Goal: Task Accomplishment & Management: Use online tool/utility

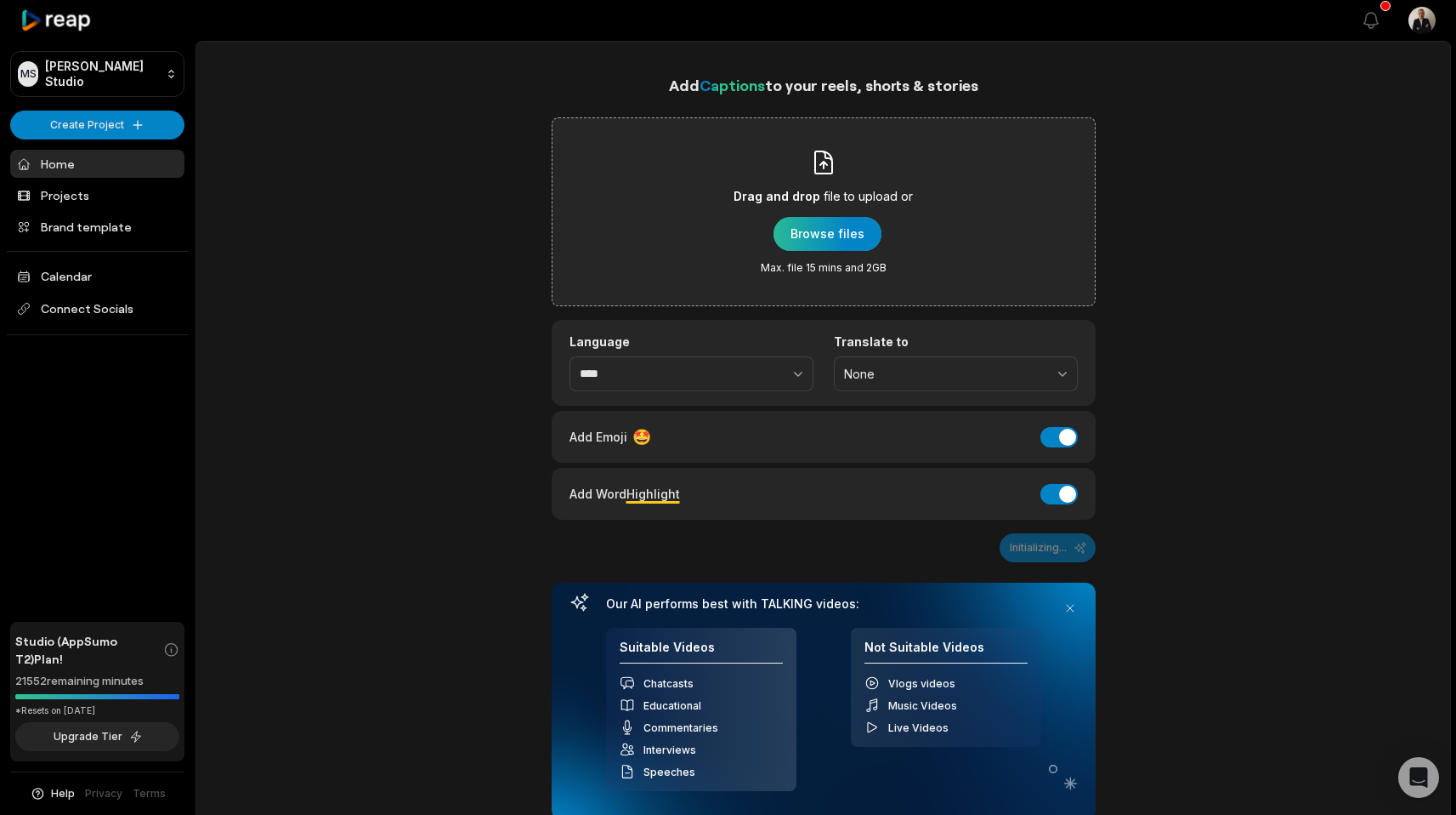
click at [784, 237] on div "button" at bounding box center [827, 233] width 108 height 34
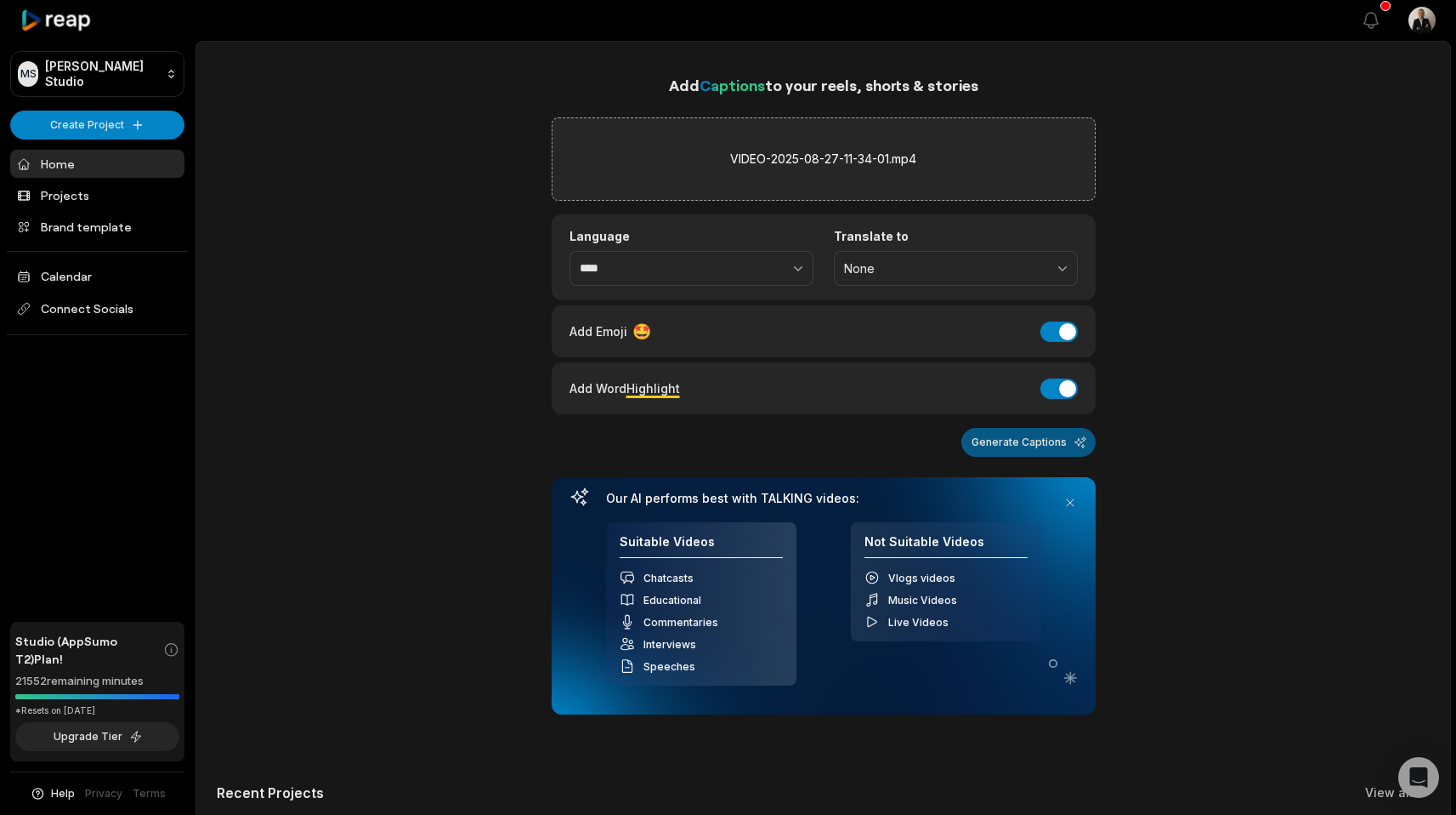
click at [1077, 453] on button "Generate Captions" at bounding box center [1029, 442] width 134 height 29
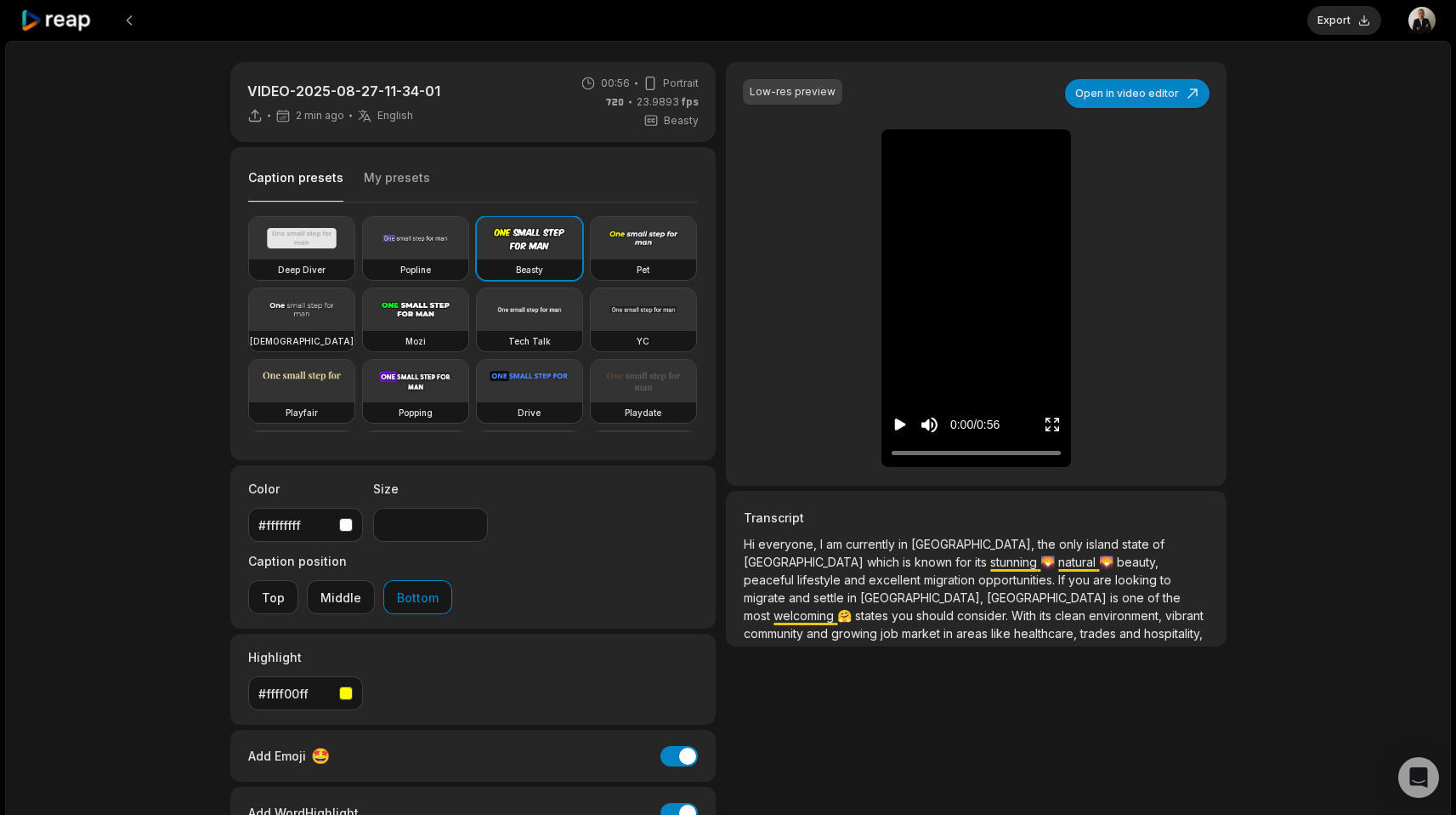
click at [355, 297] on video at bounding box center [301, 310] width 106 height 43
type input "**"
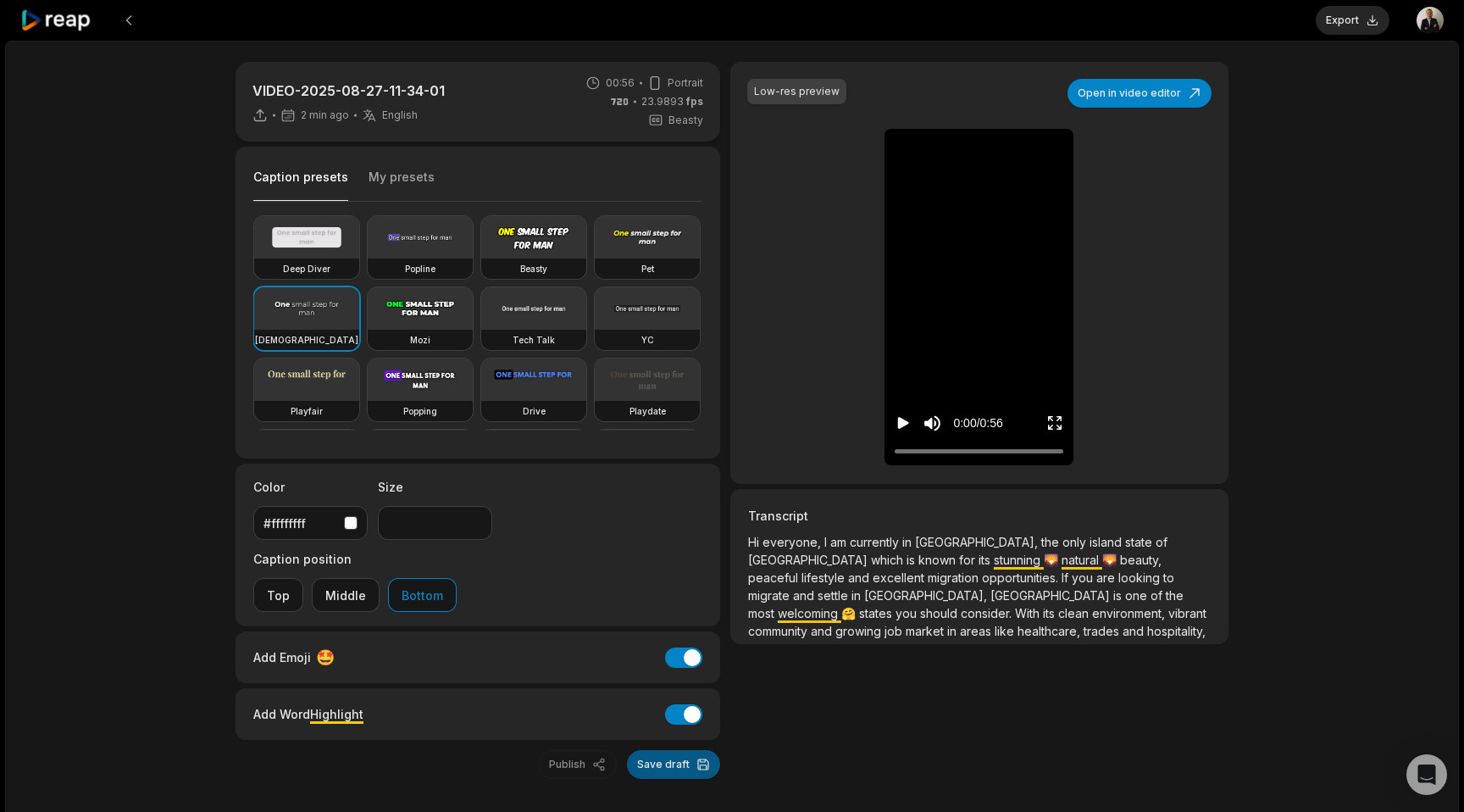
click at [642, 750] on button "Save draft" at bounding box center [674, 765] width 93 height 29
click at [907, 421] on icon "Play video" at bounding box center [903, 423] width 11 height 12
click at [1376, 27] on button "Export" at bounding box center [1353, 20] width 74 height 29
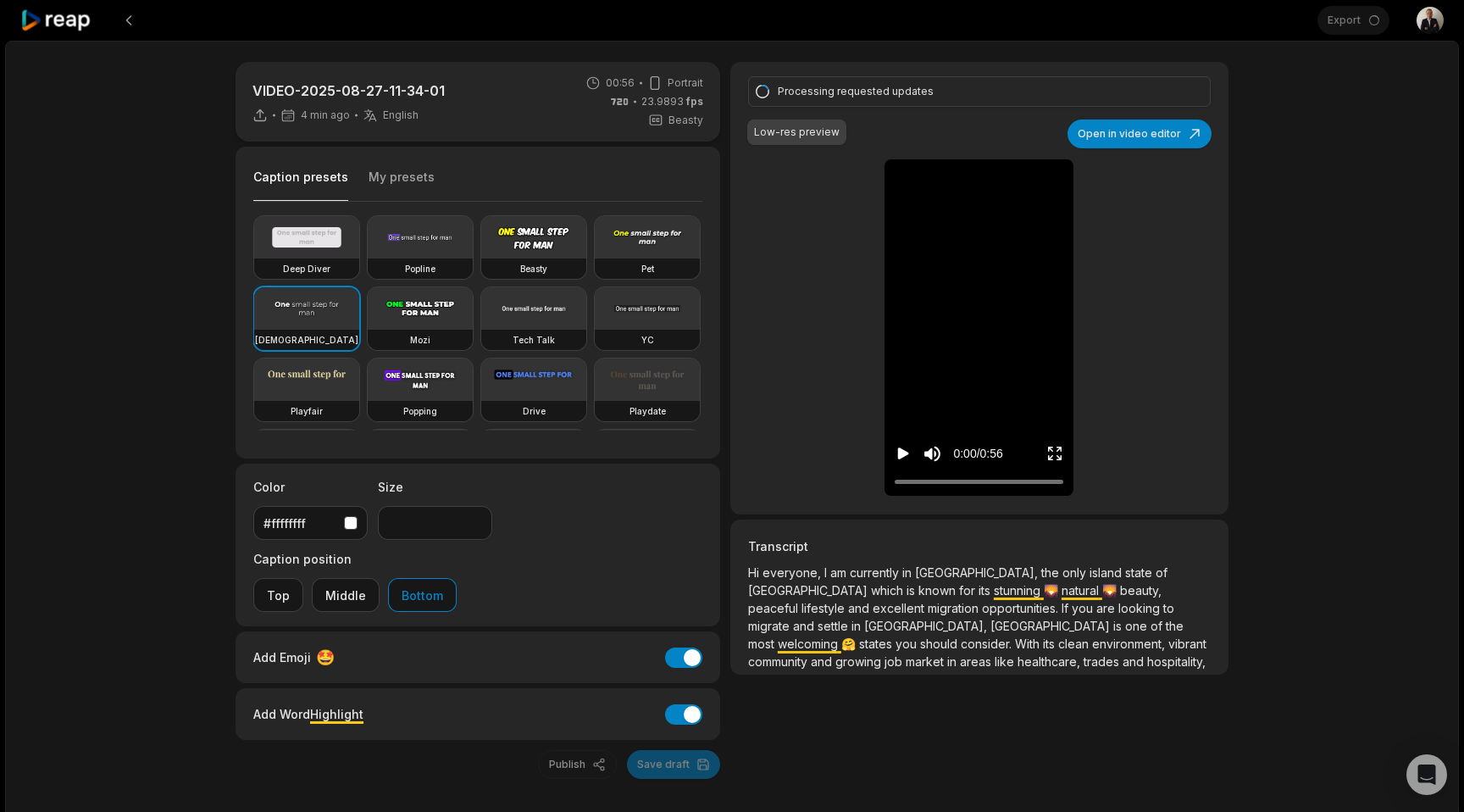
drag, startPoint x: 1369, startPoint y: 43, endPoint x: 1296, endPoint y: 31, distance: 74.0
click at [1342, 48] on div "VIDEO-2025-08-27-11-34-01 4 min ago English en 00:56 Portrait 23.9893 fps Beast…" at bounding box center [732, 453] width 1454 height 826
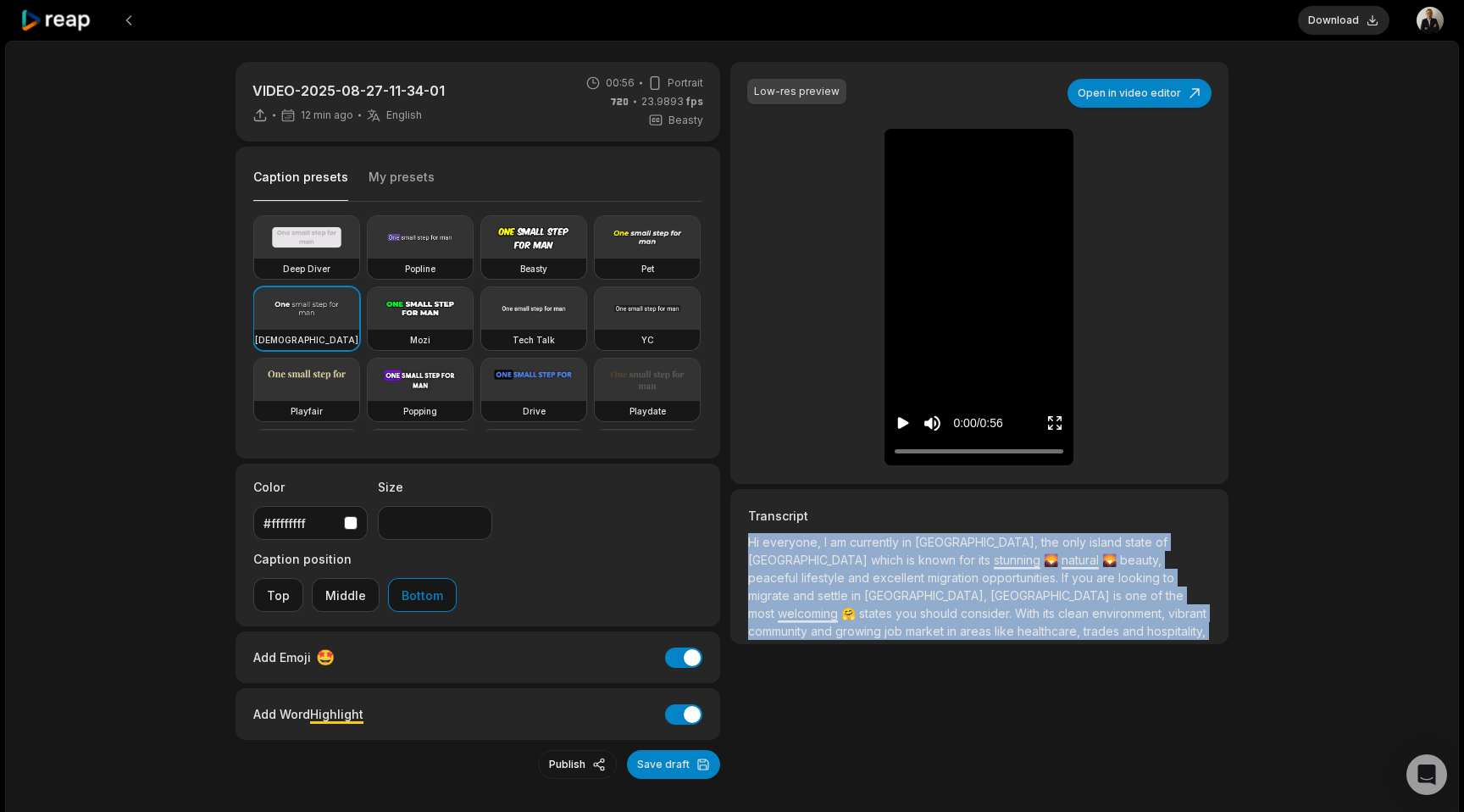
scroll to position [103, 0]
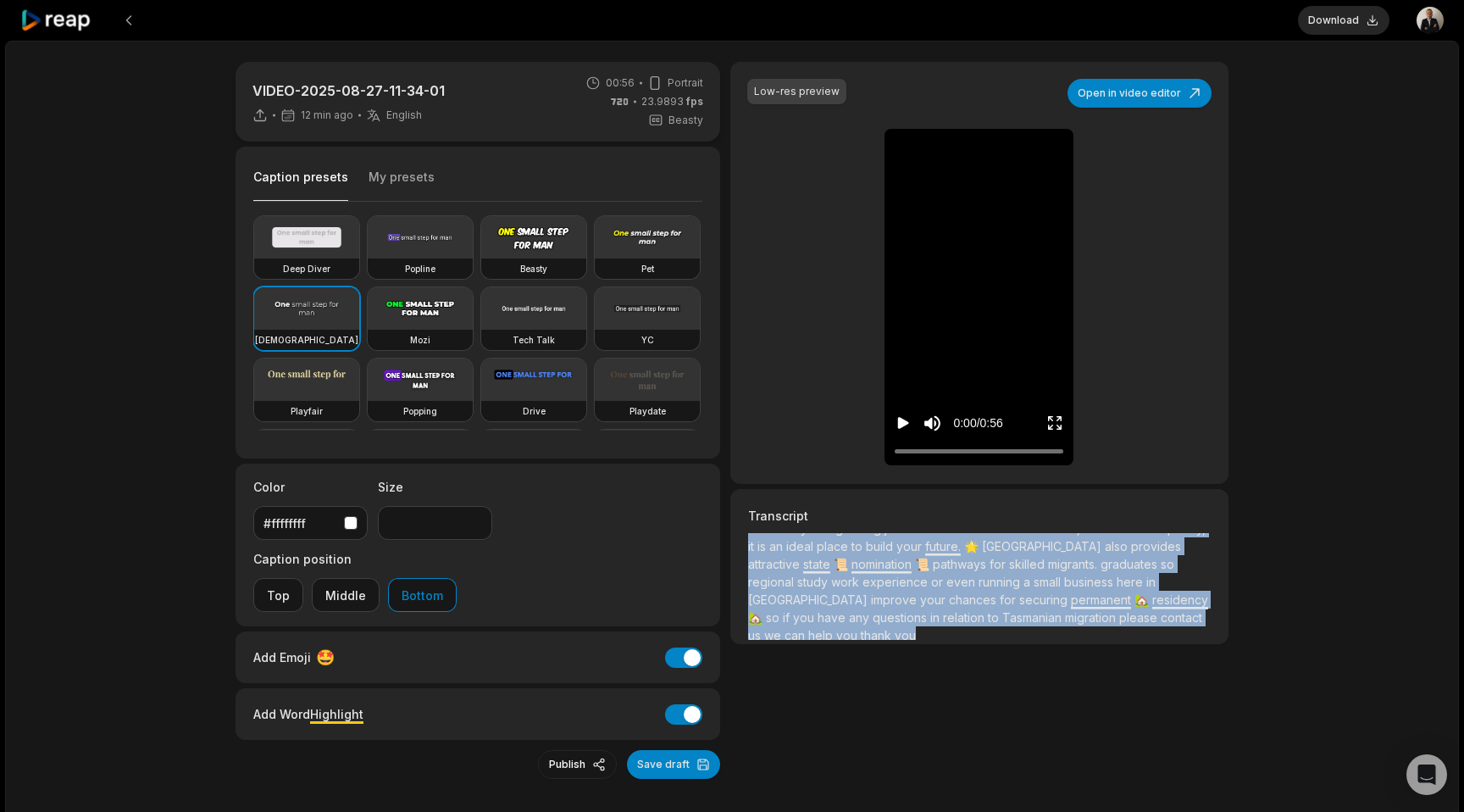
drag, startPoint x: 744, startPoint y: 539, endPoint x: 966, endPoint y: 661, distance: 253.3
click at [966, 661] on div "Low-res preview Open in video editor Hi everyone, I am currently in [GEOGRAPHIC…" at bounding box center [979, 420] width 499 height 716
copy p "Lo ipsumdol, S am consectet ad Elitsedd, eiu temp incidi utlab et Doloremag ali…"
click at [1327, 25] on button "Download" at bounding box center [1344, 20] width 92 height 29
